Goal: Transaction & Acquisition: Purchase product/service

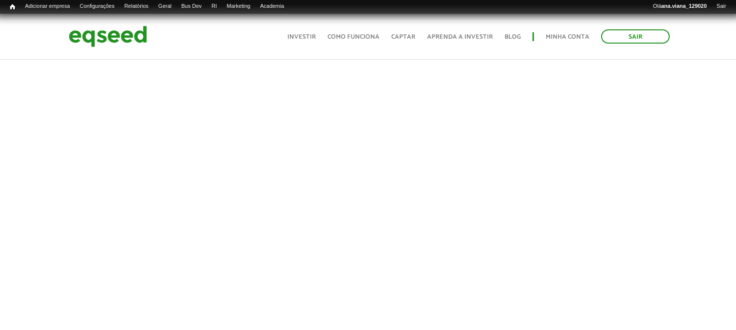
scroll to position [174, 0]
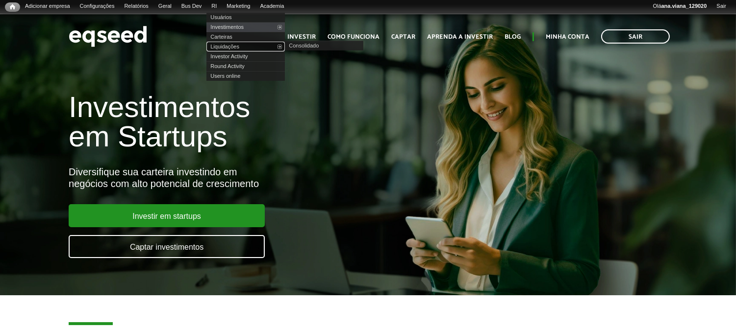
click at [242, 47] on link "Liquidações" at bounding box center [245, 47] width 78 height 10
